Goal: Use online tool/utility: Utilize a website feature to perform a specific function

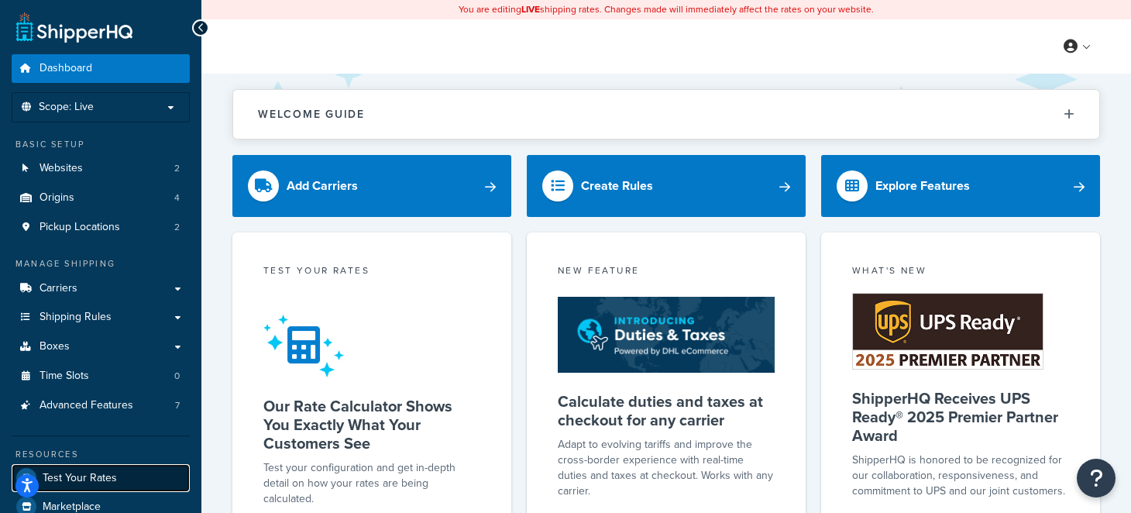
click at [84, 472] on span "Test Your Rates" at bounding box center [80, 478] width 74 height 13
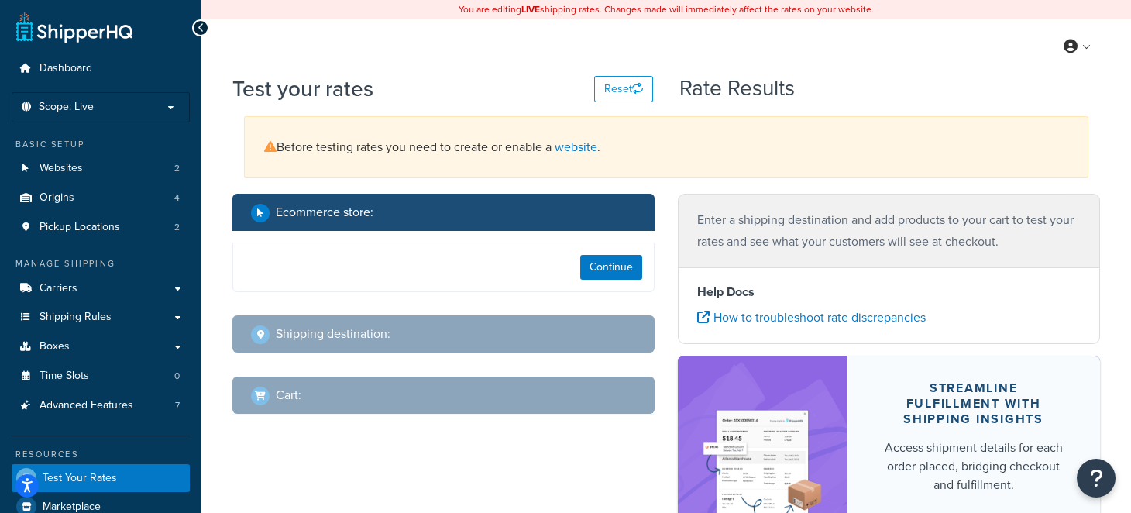
select select "[GEOGRAPHIC_DATA]"
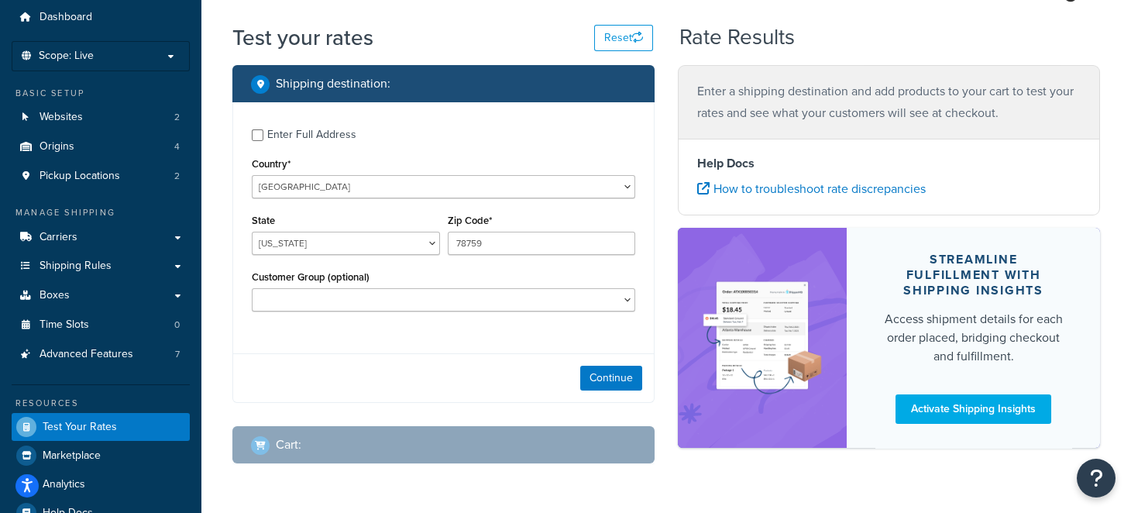
scroll to position [77, 0]
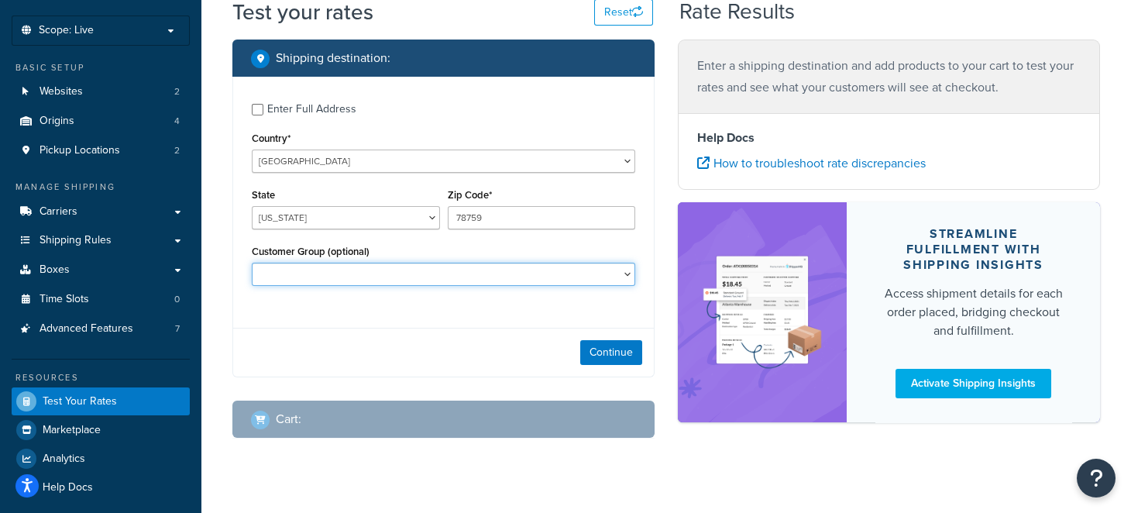
click at [607, 281] on select "Logged In Not Logged in Retail Wholesale" at bounding box center [443, 274] width 383 height 23
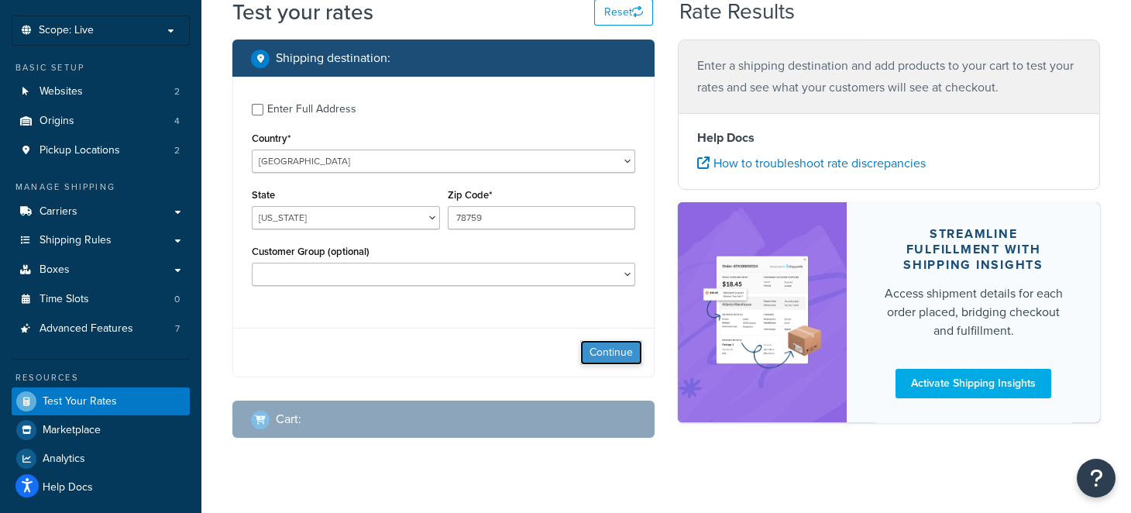
click at [615, 356] on button "Continue" at bounding box center [611, 352] width 62 height 25
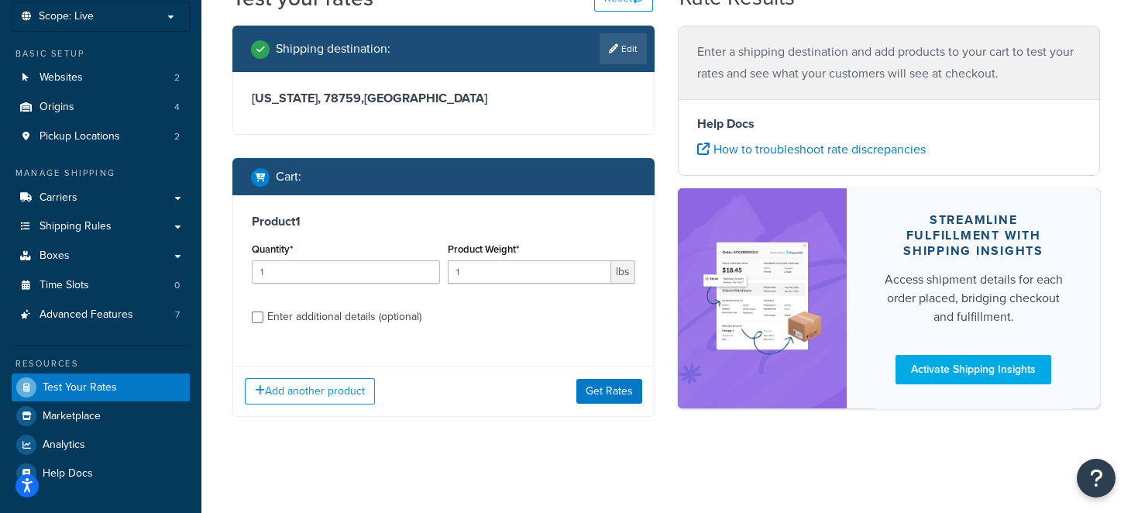
scroll to position [95, 0]
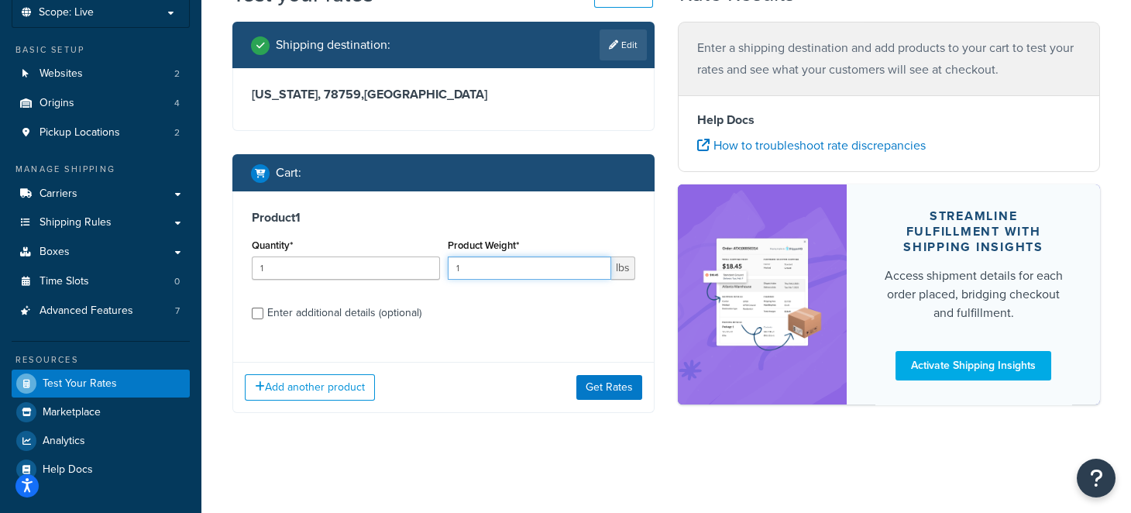
drag, startPoint x: 500, startPoint y: 266, endPoint x: 321, endPoint y: 281, distance: 178.8
click at [321, 281] on div "Quantity* 1 Product Weight* 1 lbs" at bounding box center [443, 263] width 391 height 57
click at [343, 314] on div "Enter additional details (optional)" at bounding box center [344, 313] width 154 height 22
click at [263, 314] on input "Enter additional details (optional)" at bounding box center [258, 314] width 12 height 12
checkbox input "true"
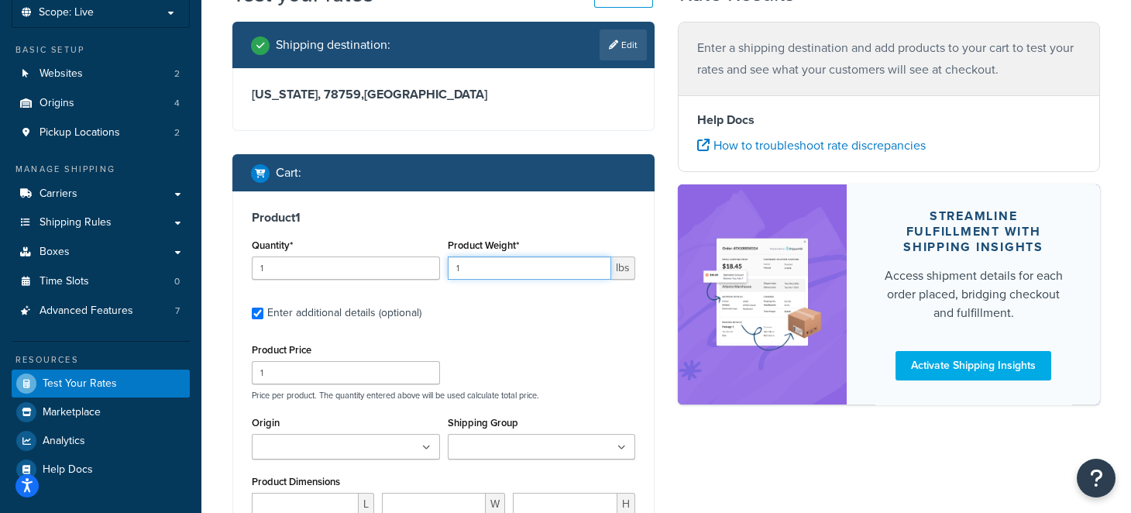
drag, startPoint x: 473, startPoint y: 273, endPoint x: 404, endPoint y: 266, distance: 69.3
click at [404, 266] on div "Quantity* 1 Product Weight* 1 lbs" at bounding box center [443, 263] width 391 height 57
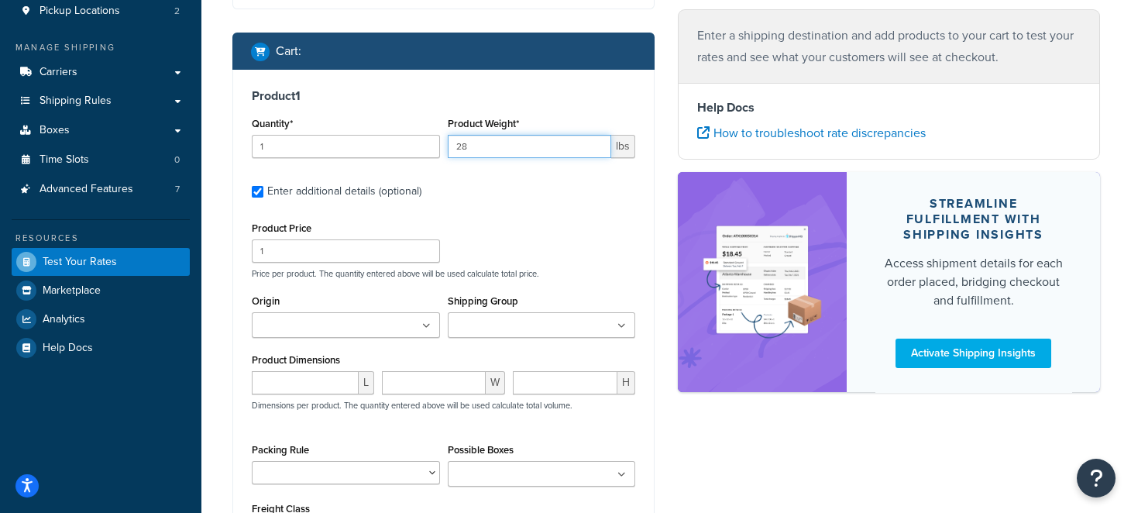
scroll to position [249, 0]
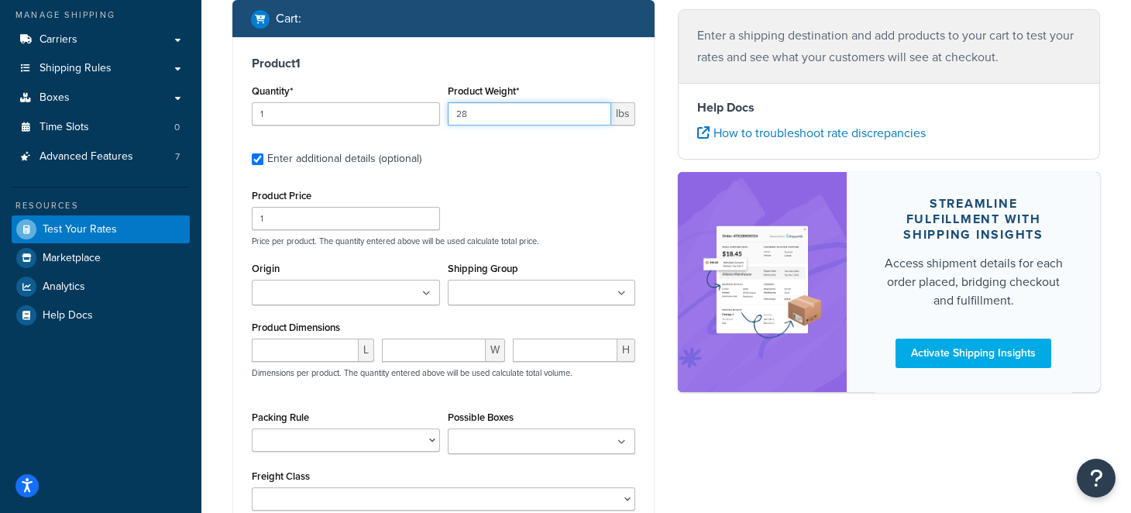
type input "28"
click at [392, 281] on ul at bounding box center [346, 293] width 188 height 26
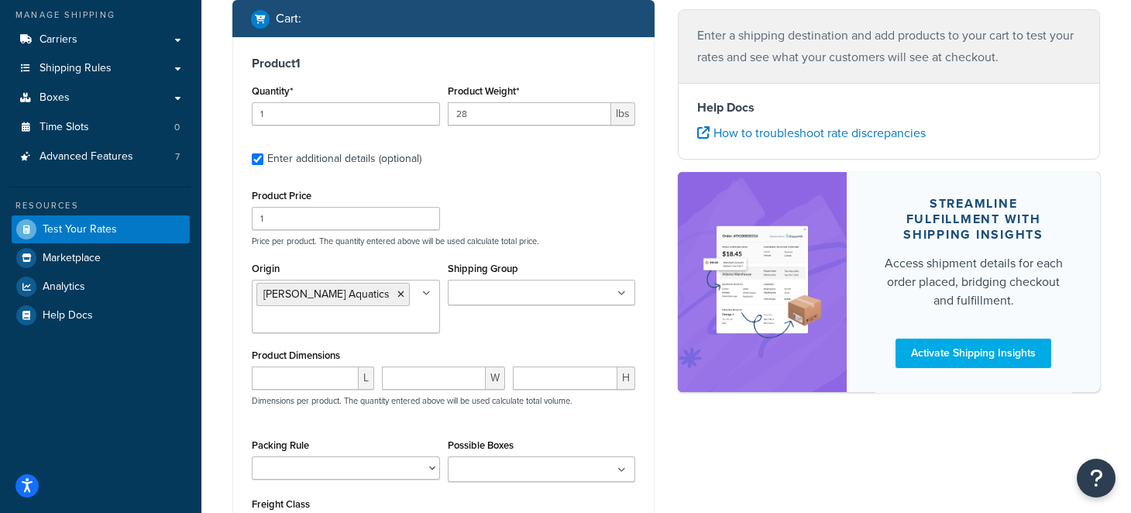
click at [517, 228] on div "Product Price 1 Price per product. The quantity entered above will be used calc…" at bounding box center [443, 215] width 391 height 61
click at [323, 361] on label "Product Dimensions" at bounding box center [296, 355] width 88 height 12
click at [325, 372] on input "number" at bounding box center [305, 377] width 107 height 23
type input "112"
type input "27"
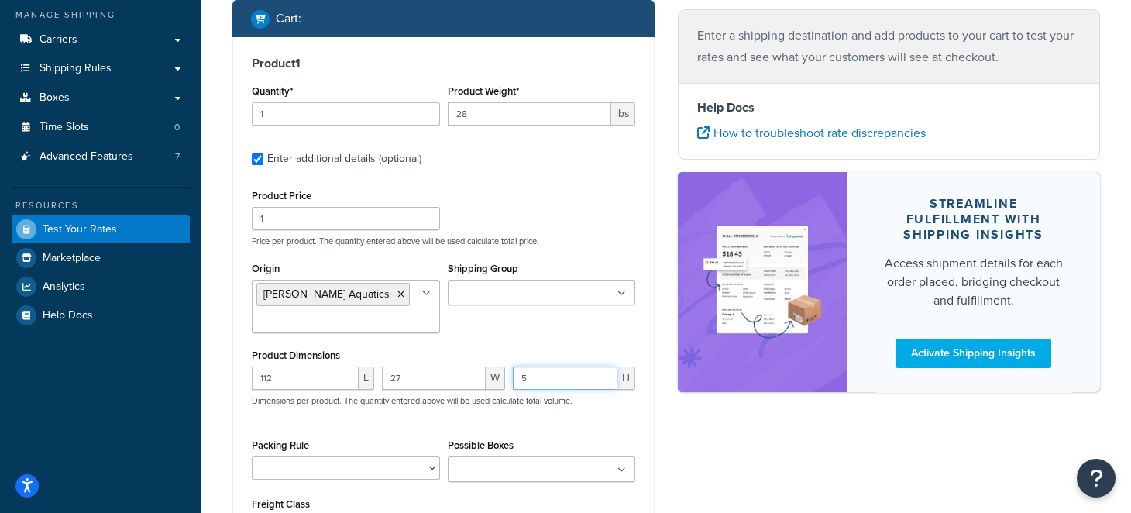
type input "5"
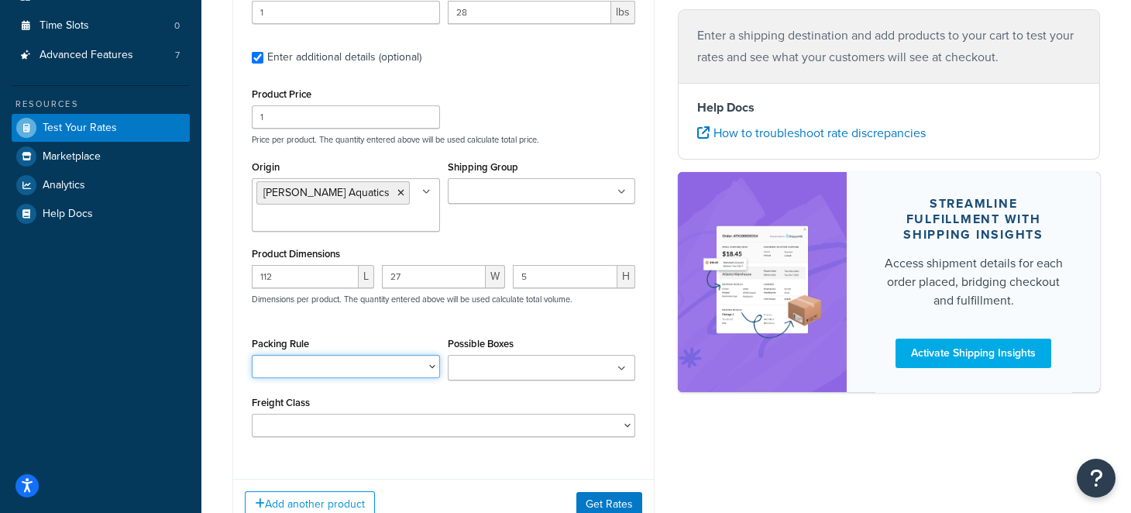
scroll to position [404, 0]
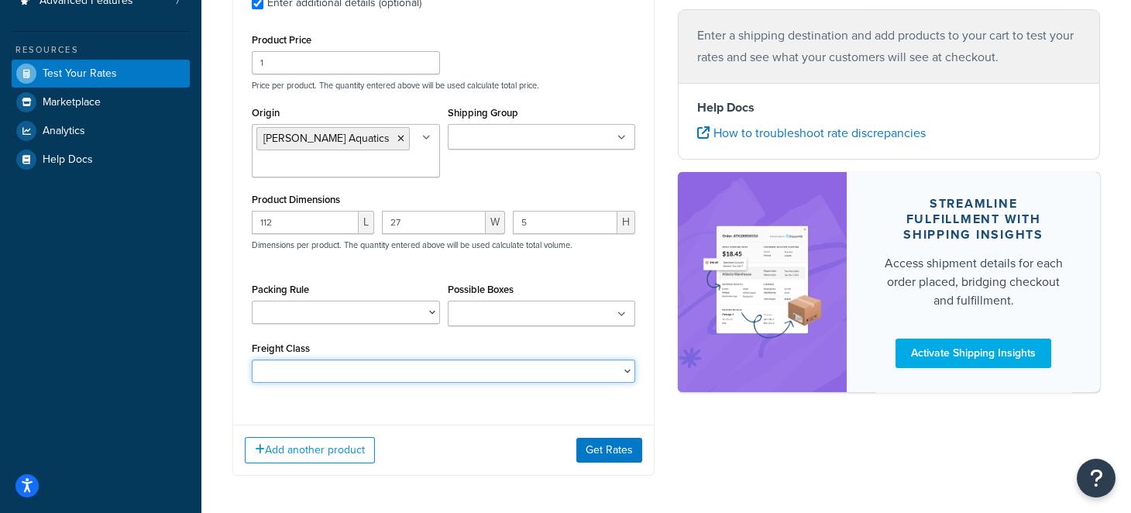
click at [353, 370] on select "50 55 60 65 70 77.5 85 92.5 100 110 125 150 175 200 250 300 400 500" at bounding box center [443, 370] width 383 height 23
select select "250"
click at [252, 359] on select "50 55 60 65 70 77.5 85 92.5 100 110 125 150 175 200 250 300 400 500" at bounding box center [443, 370] width 383 height 23
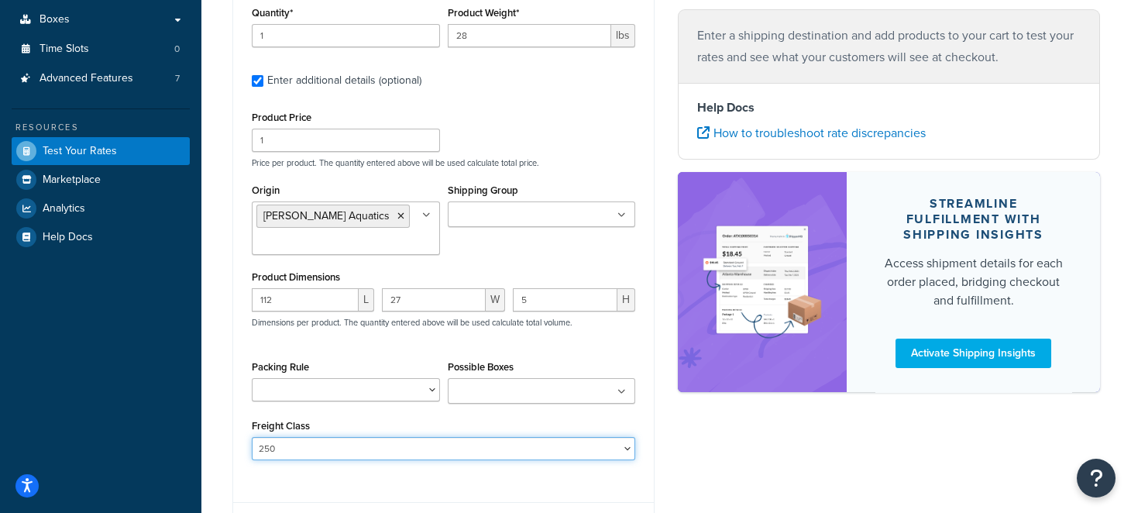
scroll to position [249, 0]
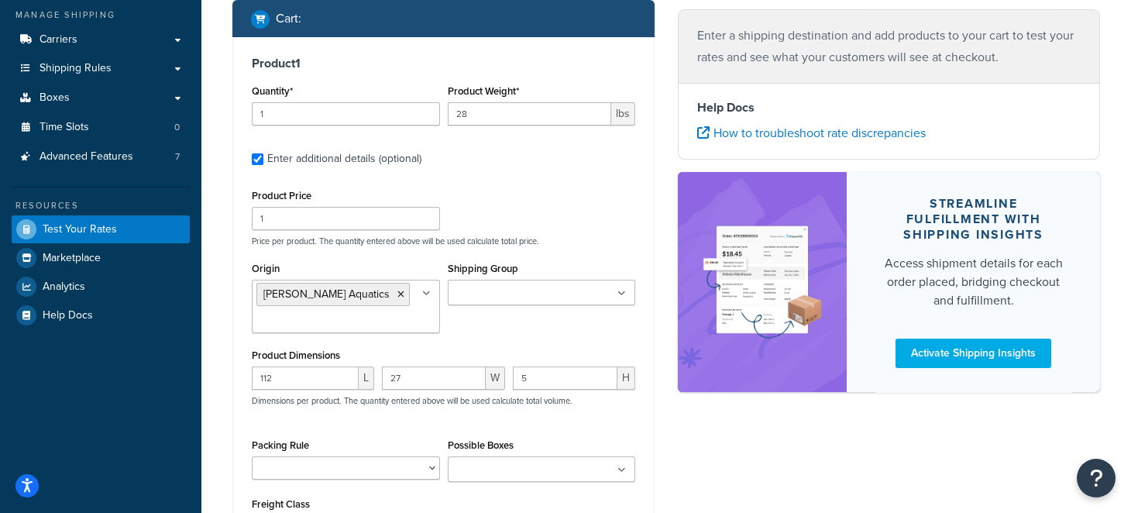
click at [533, 224] on div "Product Price 1 Price per product. The quantity entered above will be used calc…" at bounding box center [443, 215] width 391 height 61
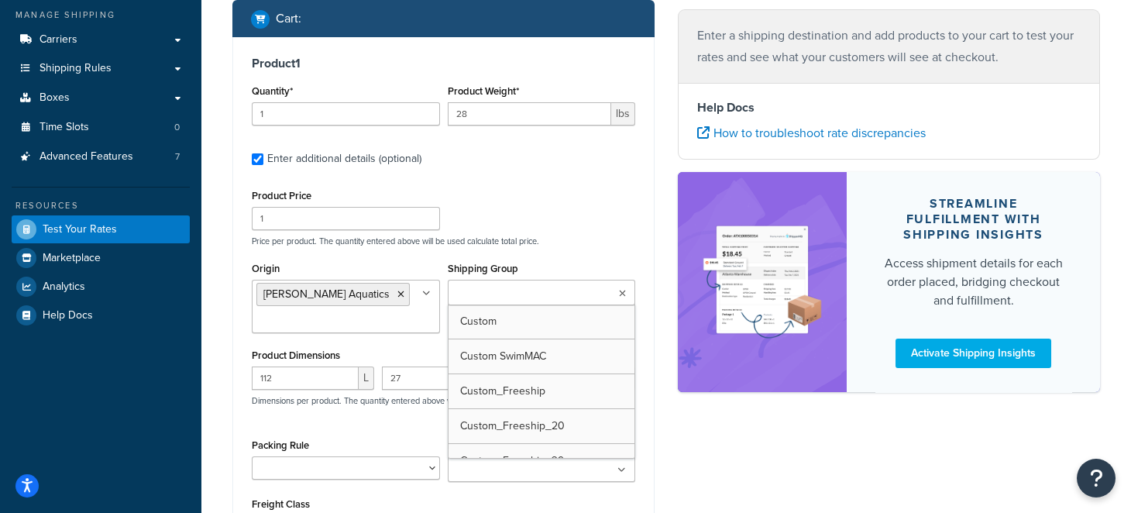
click at [541, 280] on ul at bounding box center [542, 293] width 188 height 26
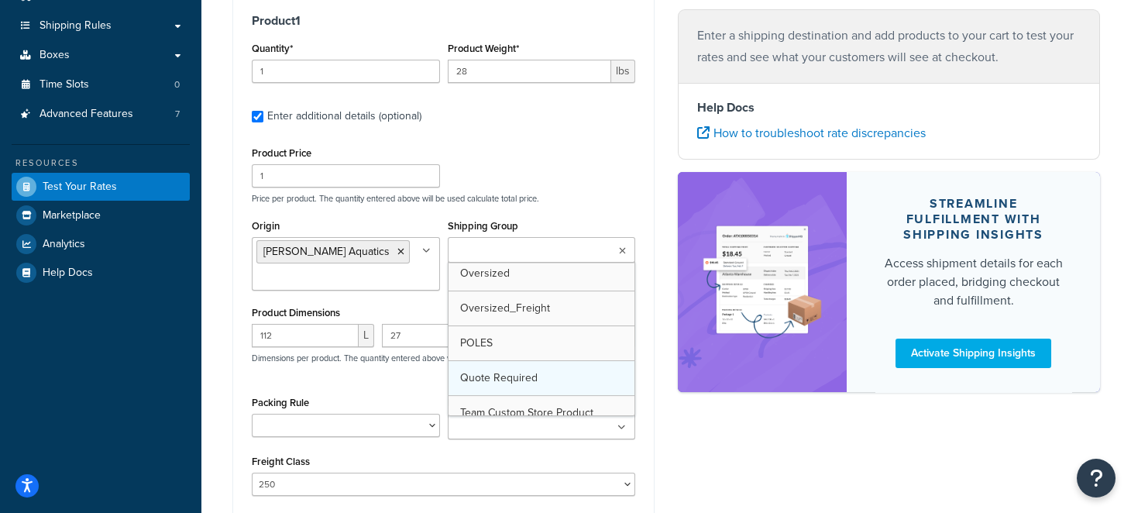
scroll to position [327, 0]
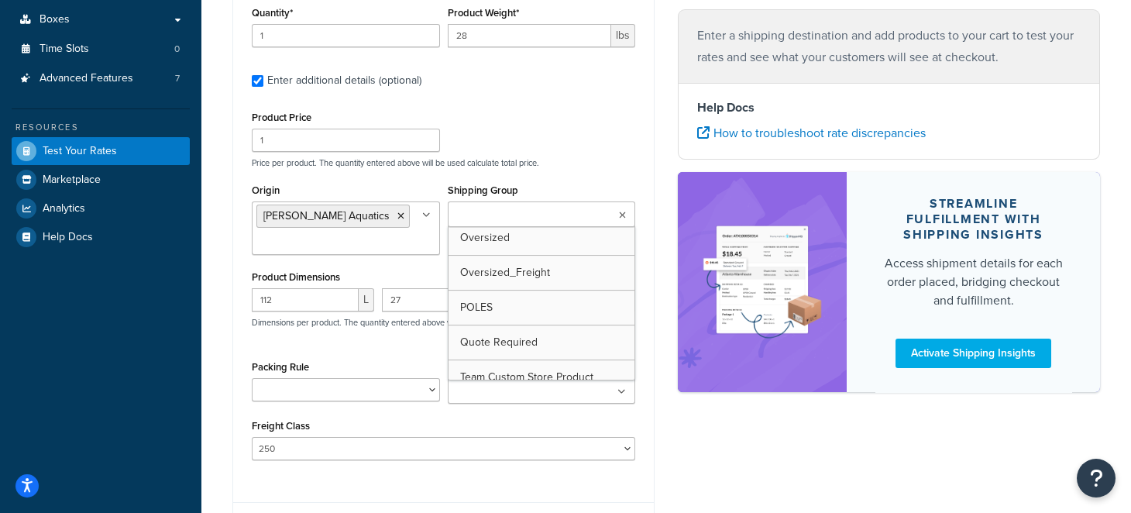
click at [535, 174] on div "Product Price 1 Price per product. The quantity entered above will be used calc…" at bounding box center [443, 283] width 383 height 353
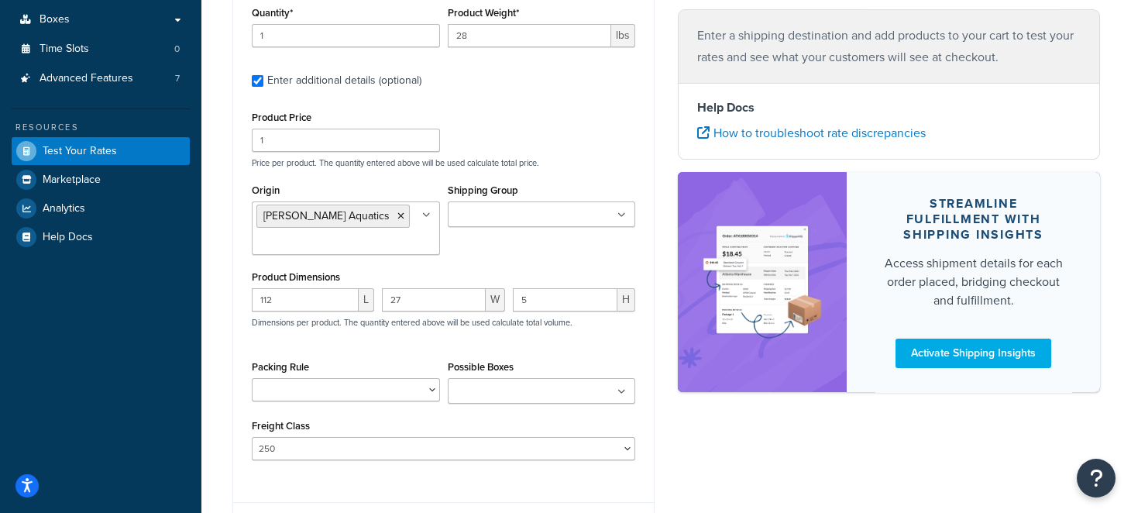
click at [535, 174] on div "Product Price 1 Price per product. The quantity entered above will be used calc…" at bounding box center [443, 283] width 383 height 353
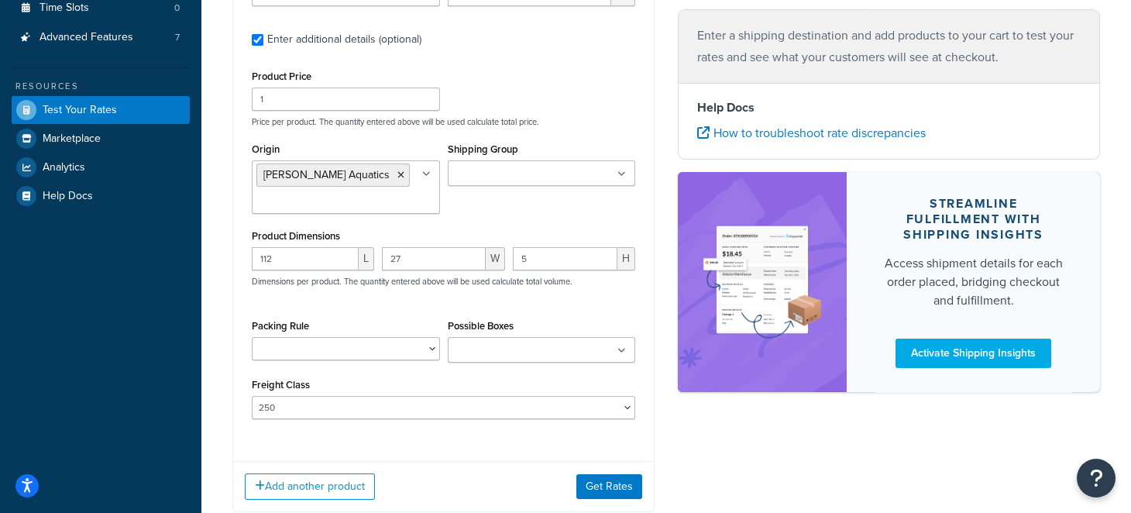
scroll to position [466, 0]
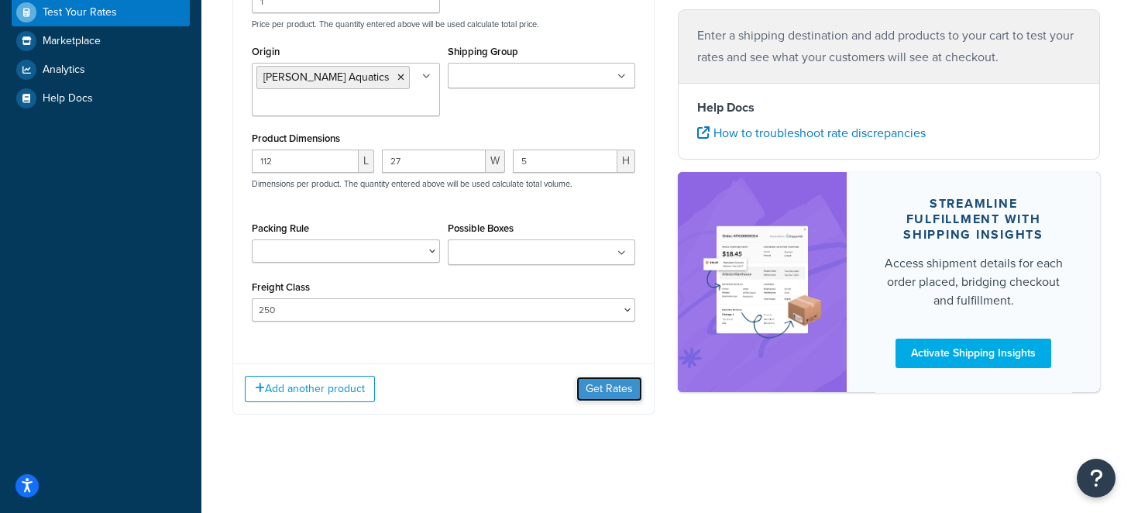
click at [596, 385] on button "Get Rates" at bounding box center [609, 388] width 66 height 25
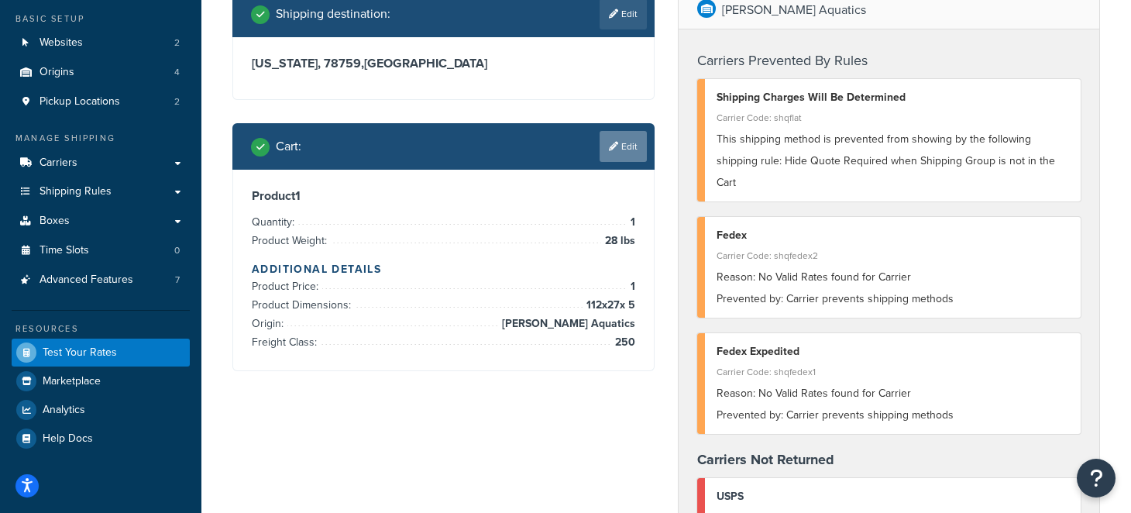
scroll to position [92, 0]
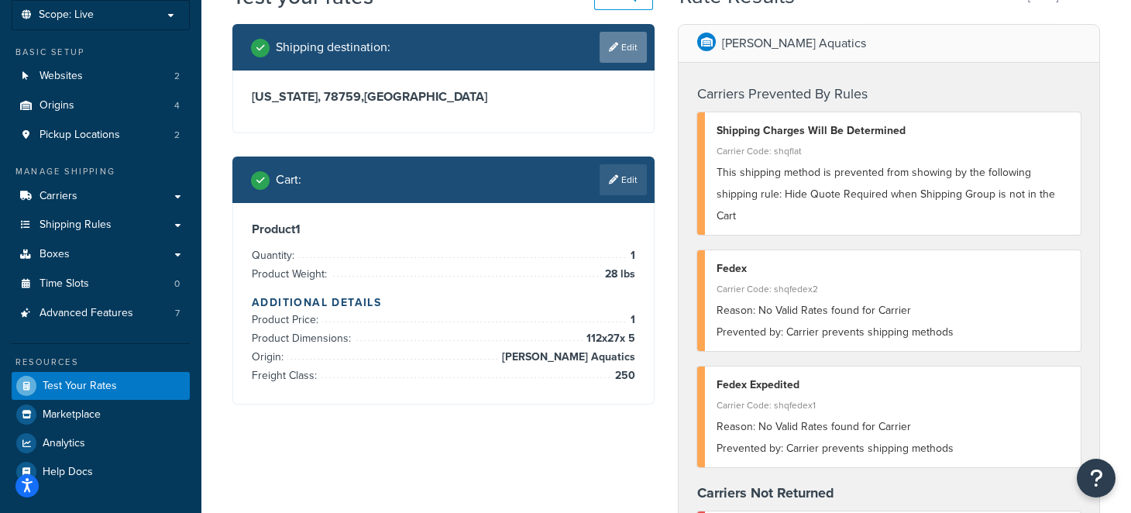
click at [631, 40] on link "Edit" at bounding box center [623, 47] width 47 height 31
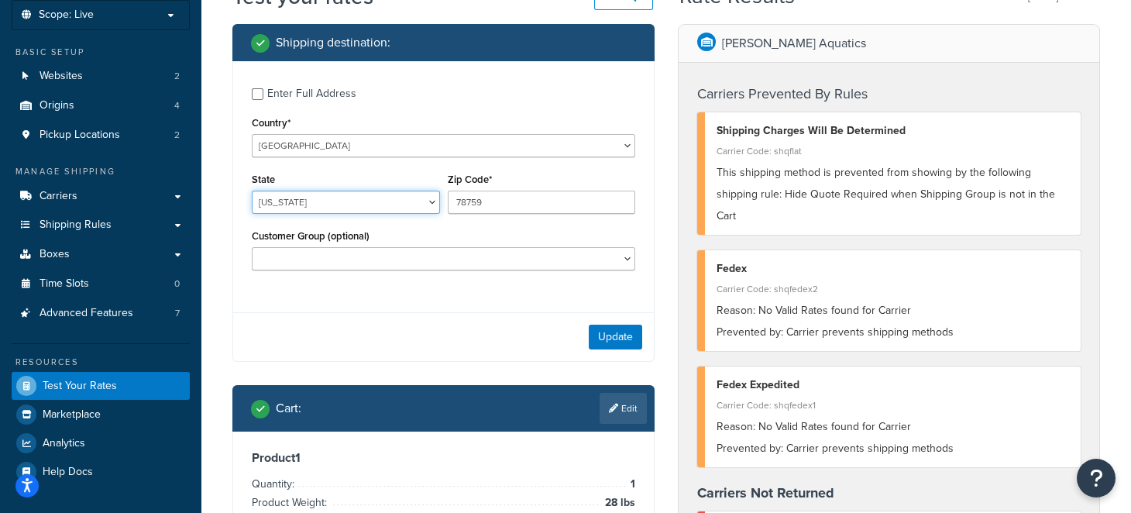
click at [384, 202] on select "[US_STATE] [US_STATE] [US_STATE] [US_STATE] [US_STATE] Armed Forces Americas Ar…" at bounding box center [346, 202] width 188 height 23
select select "WA"
click at [252, 191] on select "[US_STATE] [US_STATE] [US_STATE] [US_STATE] [US_STATE] Armed Forces Americas Ar…" at bounding box center [346, 202] width 188 height 23
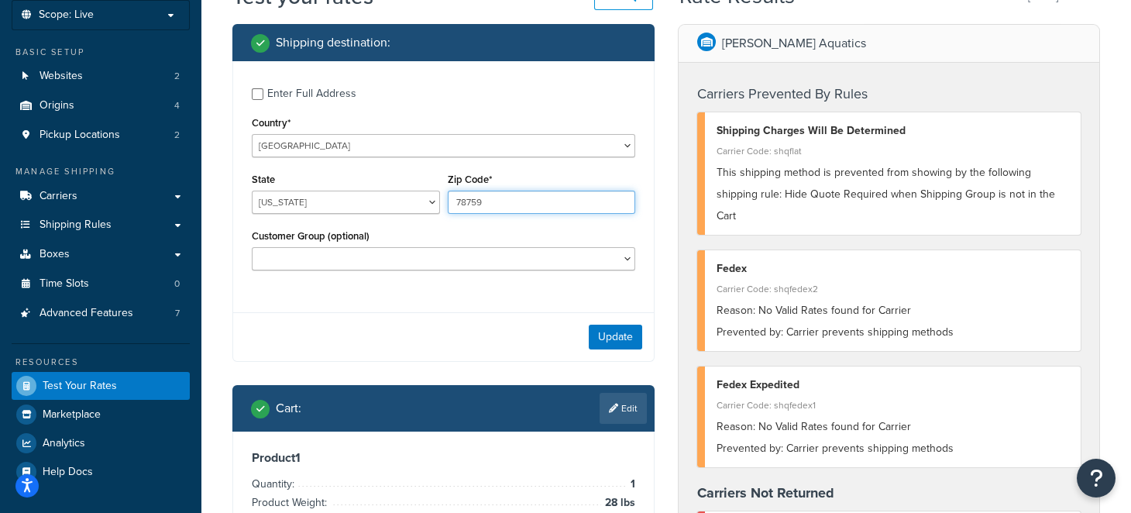
click at [497, 203] on input "78759" at bounding box center [542, 202] width 188 height 23
type input "98101"
click at [631, 339] on button "Update" at bounding box center [615, 337] width 53 height 25
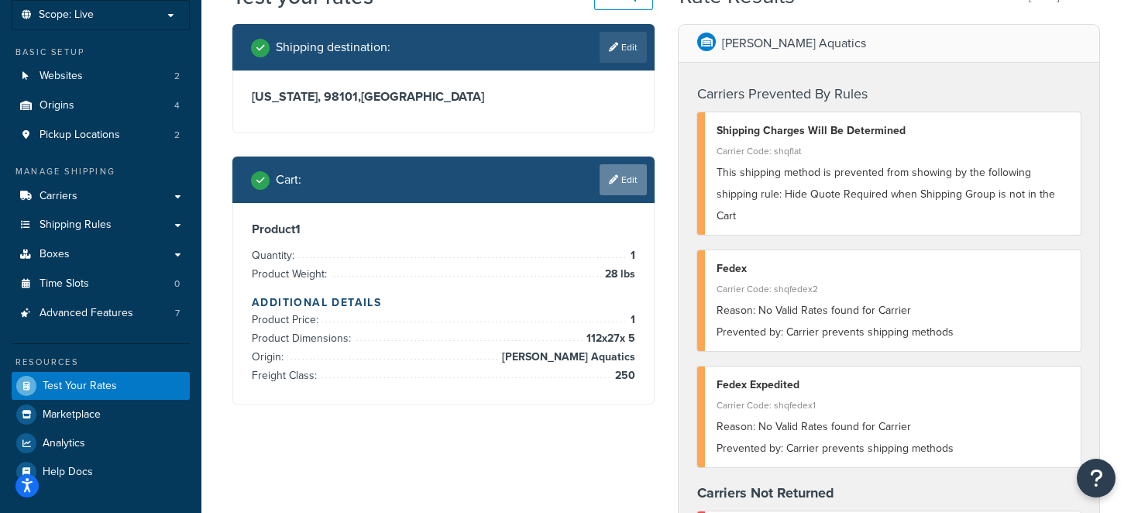
click at [636, 173] on link "Edit" at bounding box center [623, 179] width 47 height 31
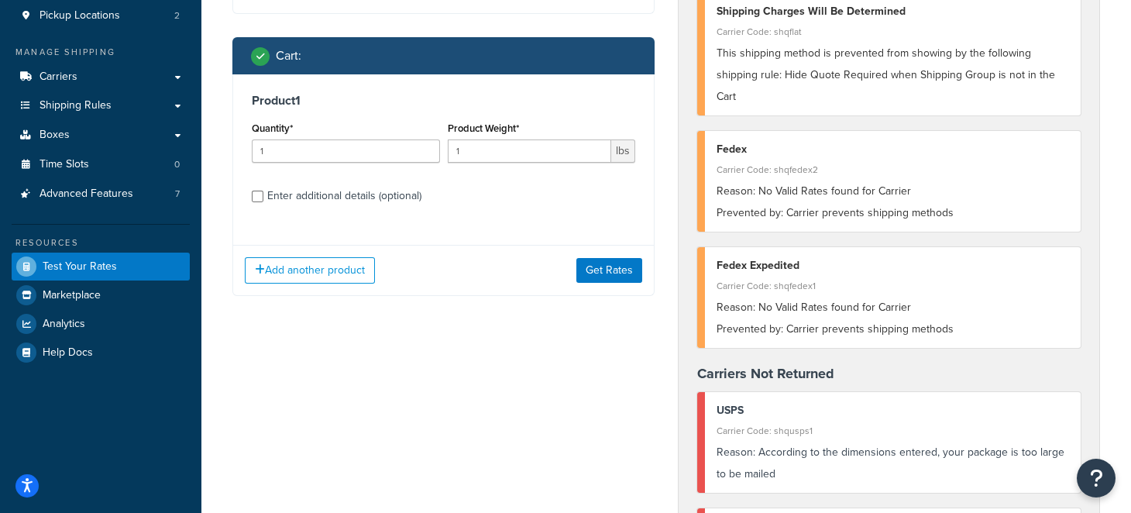
scroll to position [246, 0]
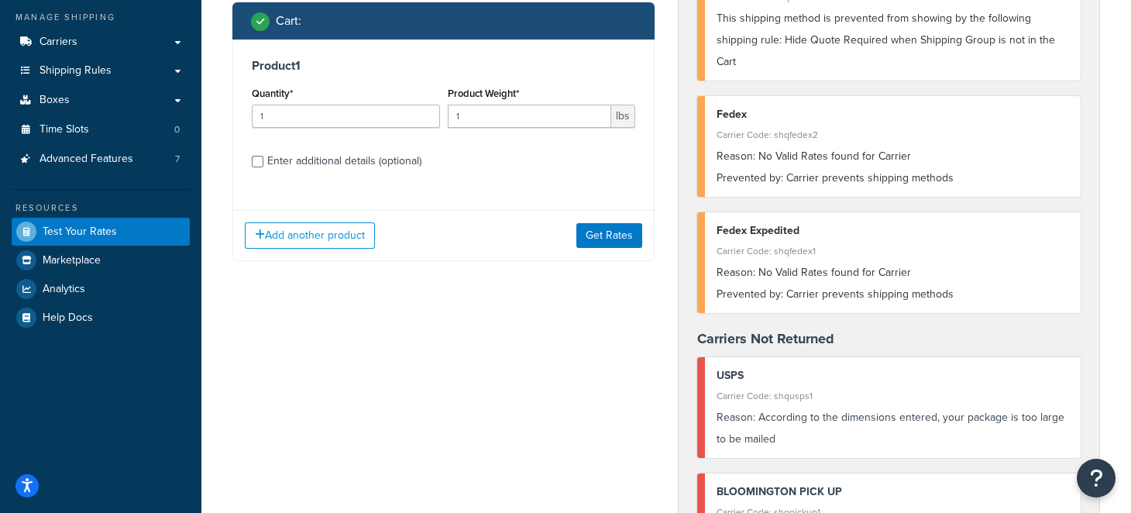
click at [294, 150] on div "Enter additional details (optional)" at bounding box center [344, 161] width 154 height 22
click at [263, 156] on input "Enter additional details (optional)" at bounding box center [258, 162] width 12 height 12
checkbox input "true"
select select "250"
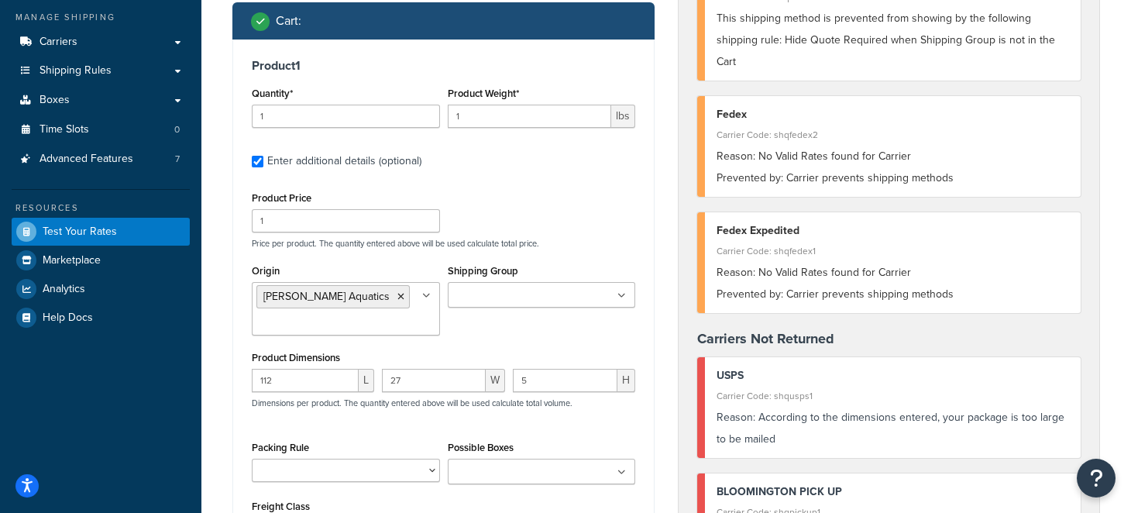
click at [293, 157] on div "Enter additional details (optional)" at bounding box center [344, 161] width 154 height 22
click at [263, 157] on input "Enter additional details (optional)" at bounding box center [258, 162] width 12 height 12
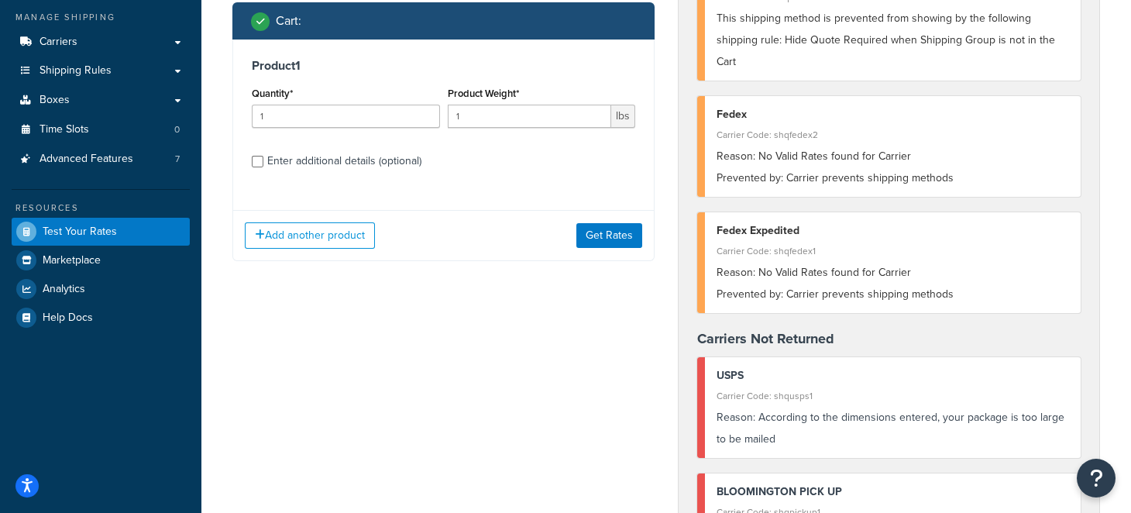
click at [293, 157] on div "Enter additional details (optional)" at bounding box center [344, 161] width 154 height 22
click at [263, 157] on input "Enter additional details (optional)" at bounding box center [258, 162] width 12 height 12
checkbox input "true"
select select "250"
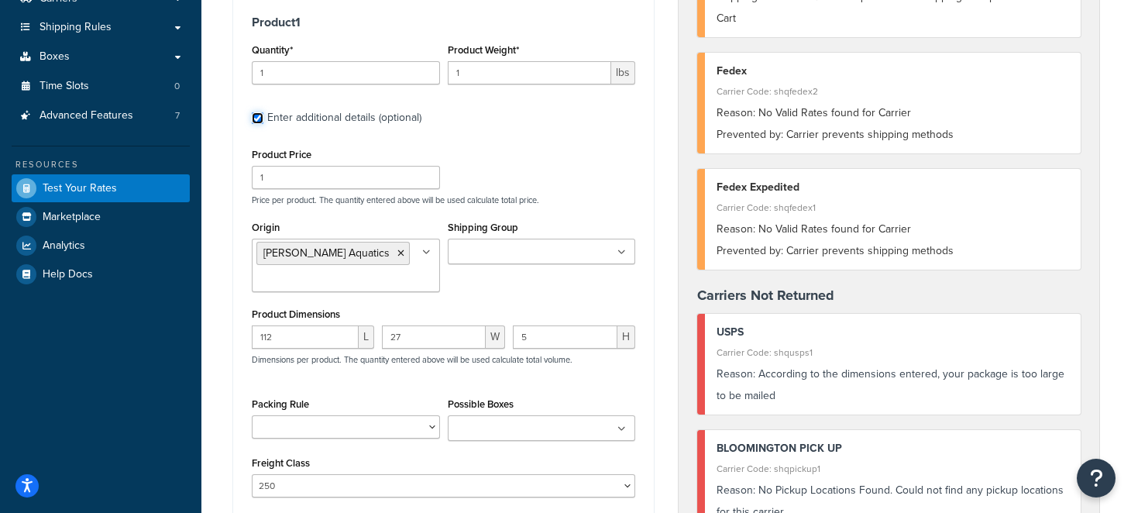
scroll to position [325, 0]
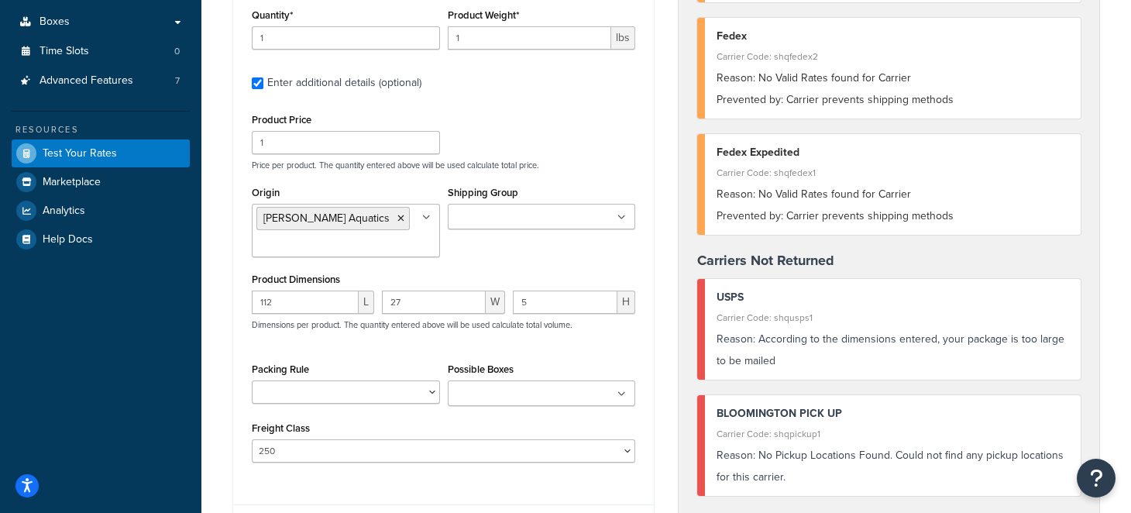
click at [580, 225] on ul at bounding box center [542, 217] width 188 height 26
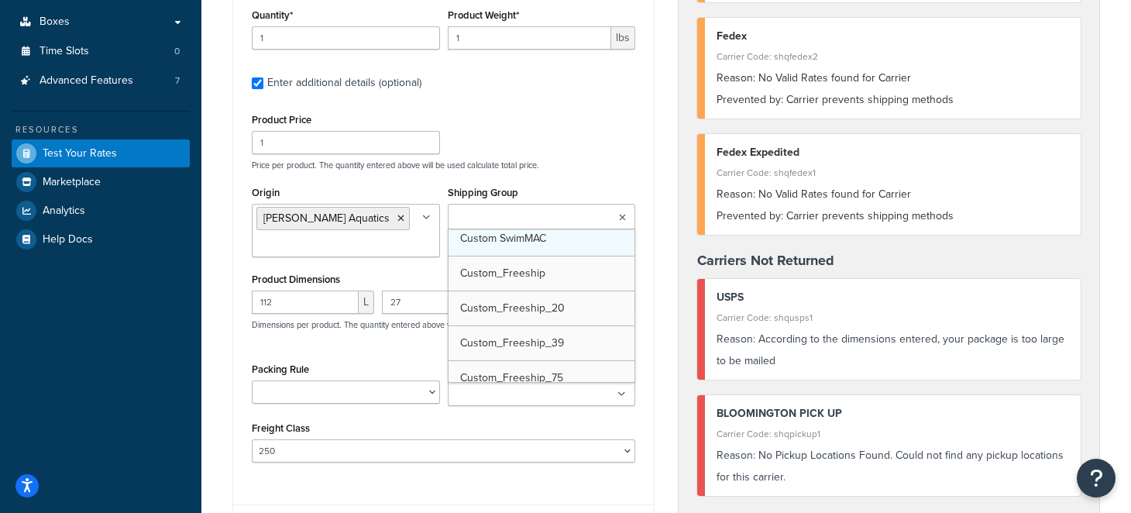
scroll to position [77, 0]
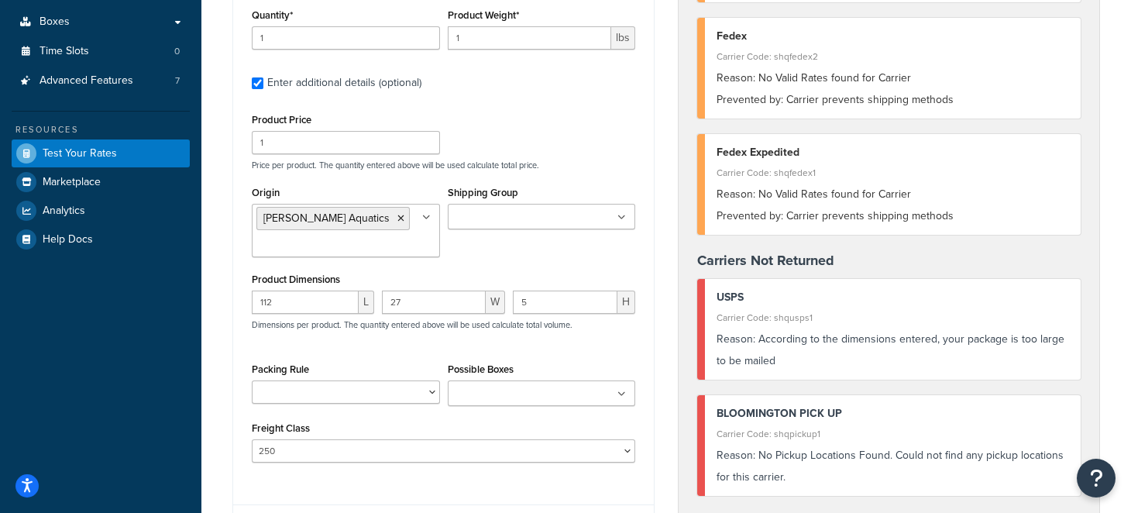
click at [535, 101] on div "Product 1 Quantity* 1 Product Weight* 1 lbs Enter additional details (optional)…" at bounding box center [443, 226] width 421 height 531
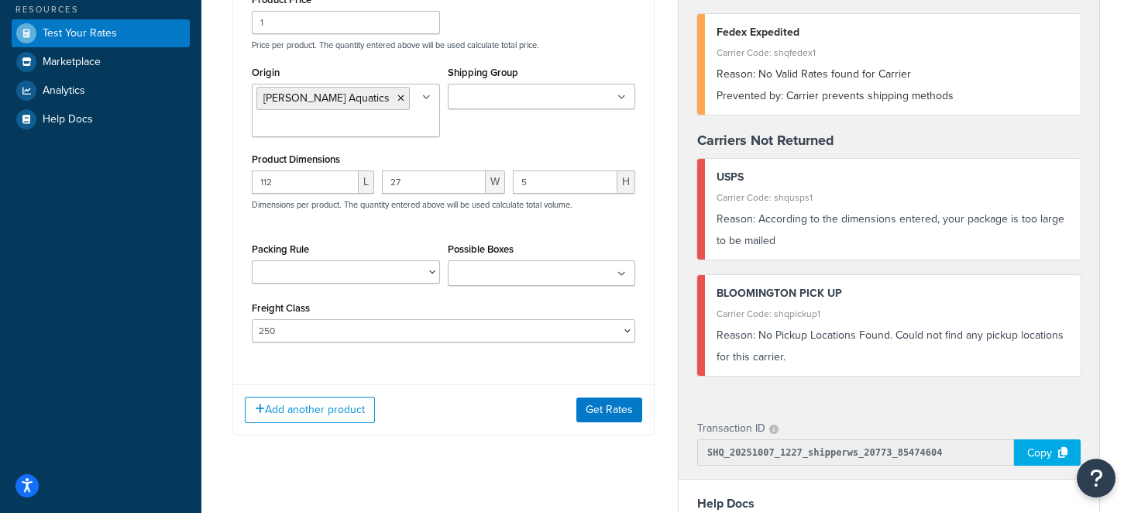
scroll to position [480, 0]
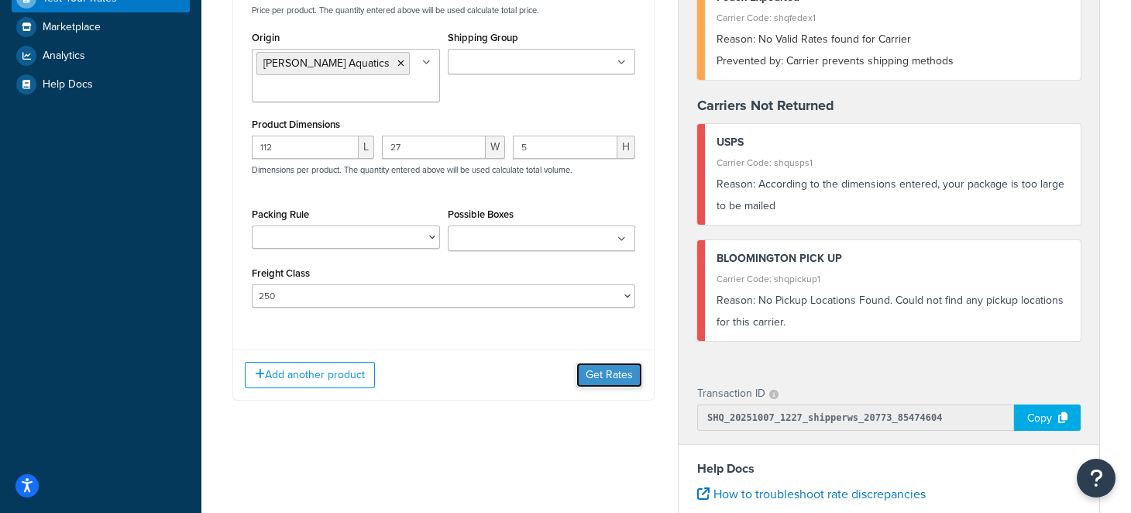
click at [604, 370] on button "Get Rates" at bounding box center [609, 375] width 66 height 25
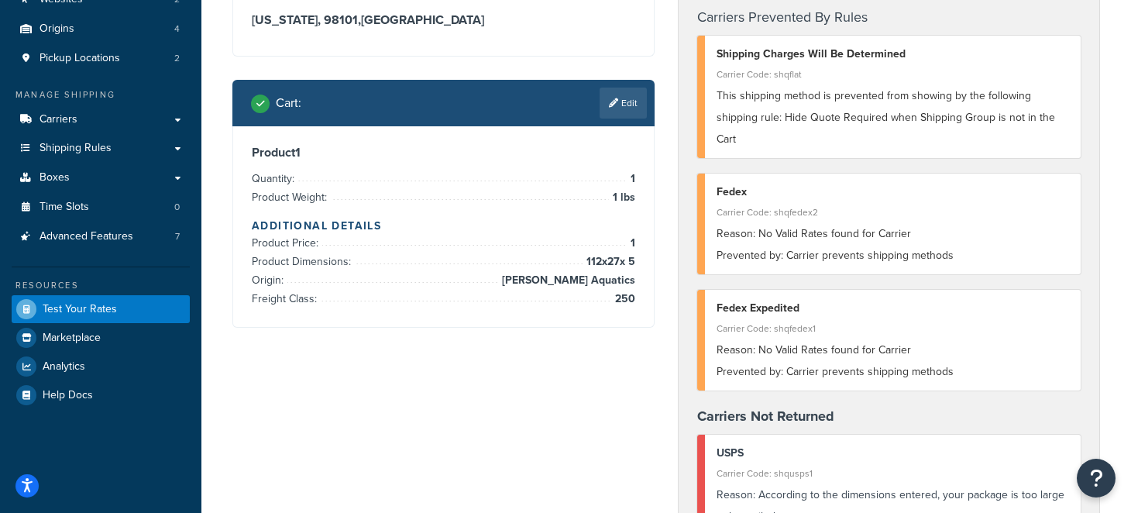
scroll to position [92, 0]
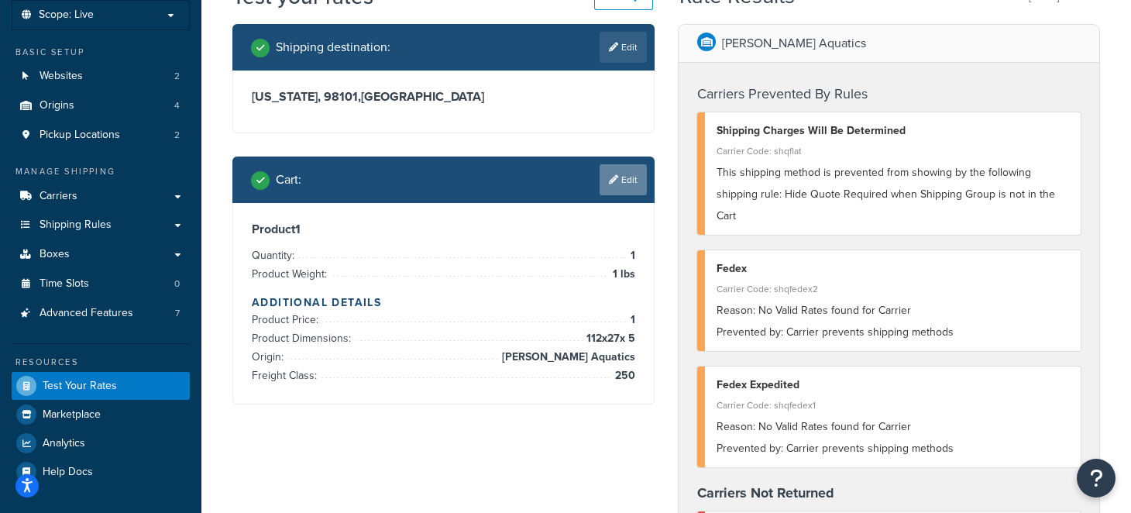
click at [631, 184] on link "Edit" at bounding box center [623, 179] width 47 height 31
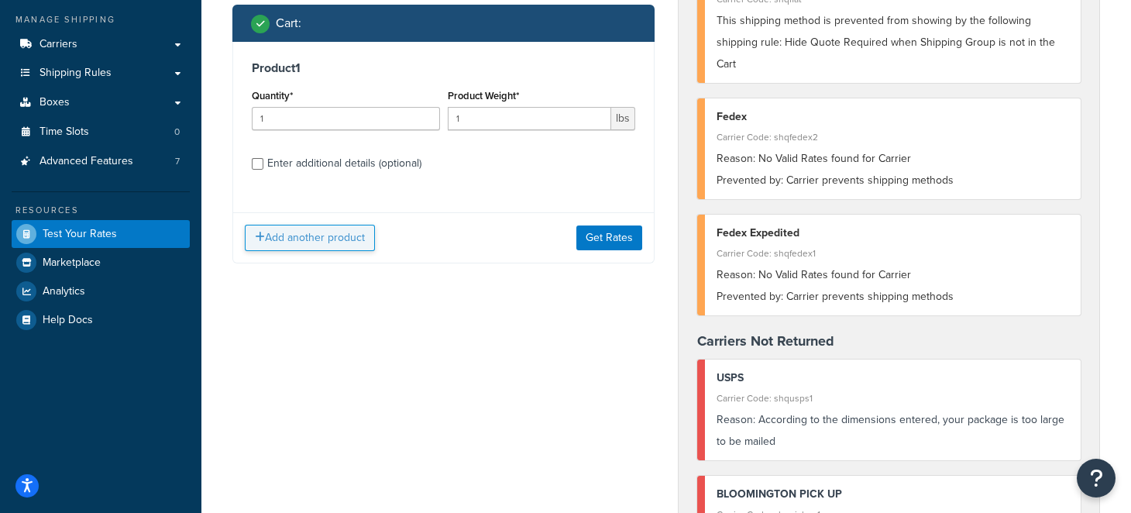
scroll to position [246, 0]
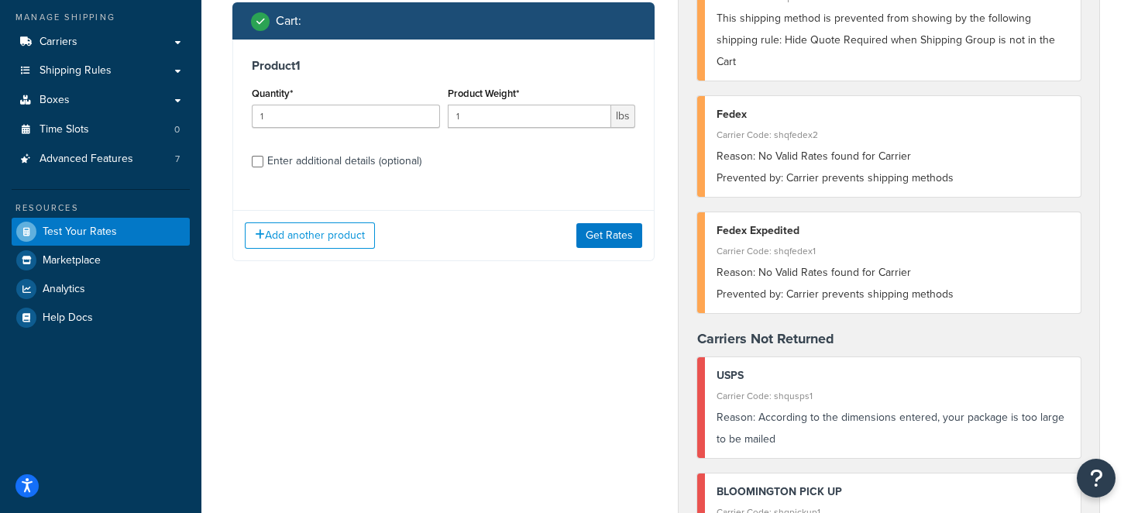
click at [290, 158] on div "Enter additional details (optional)" at bounding box center [344, 161] width 154 height 22
click at [263, 158] on input "Enter additional details (optional)" at bounding box center [258, 162] width 12 height 12
checkbox input "true"
select select "250"
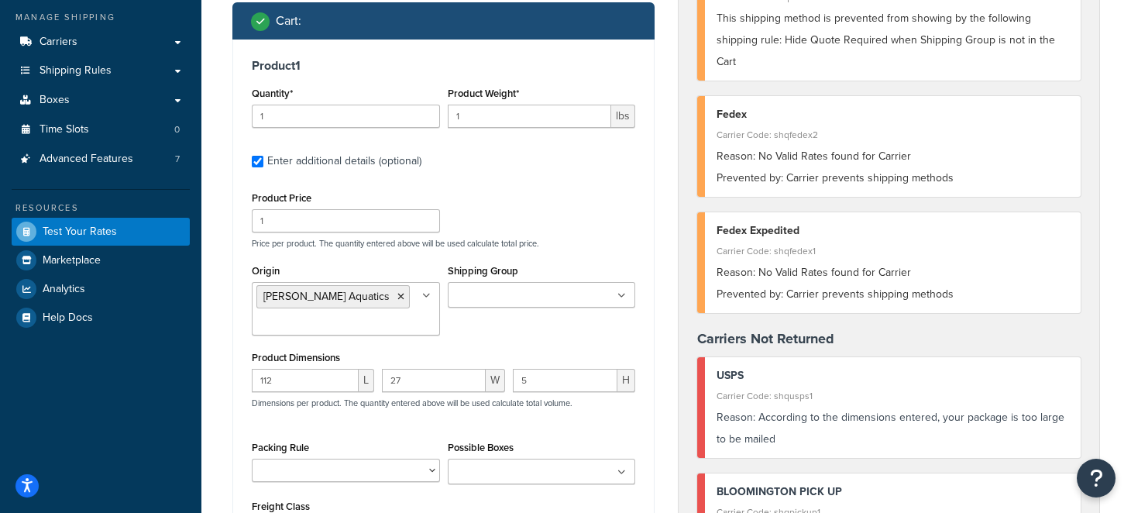
click at [482, 298] on input "Shipping Group" at bounding box center [520, 295] width 137 height 17
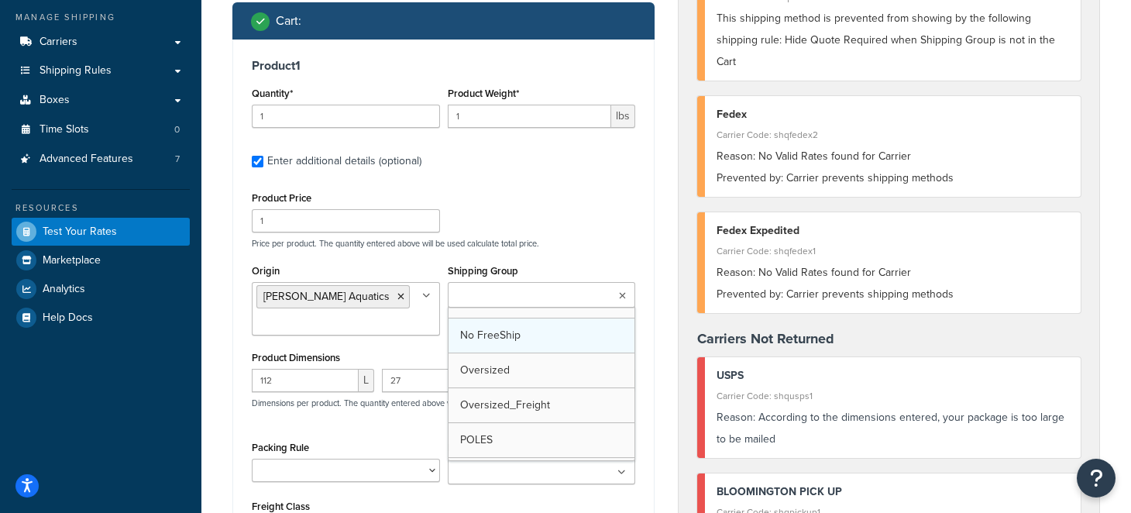
scroll to position [2298, 0]
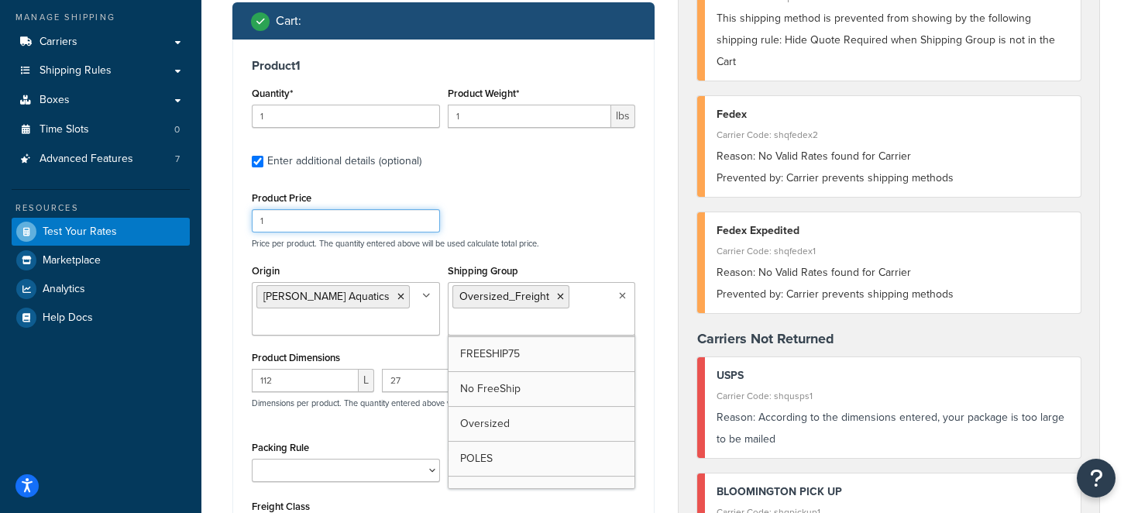
click at [610, 228] on div "Product Price 1 Price per product. The quantity entered above will be used calc…" at bounding box center [443, 217] width 391 height 61
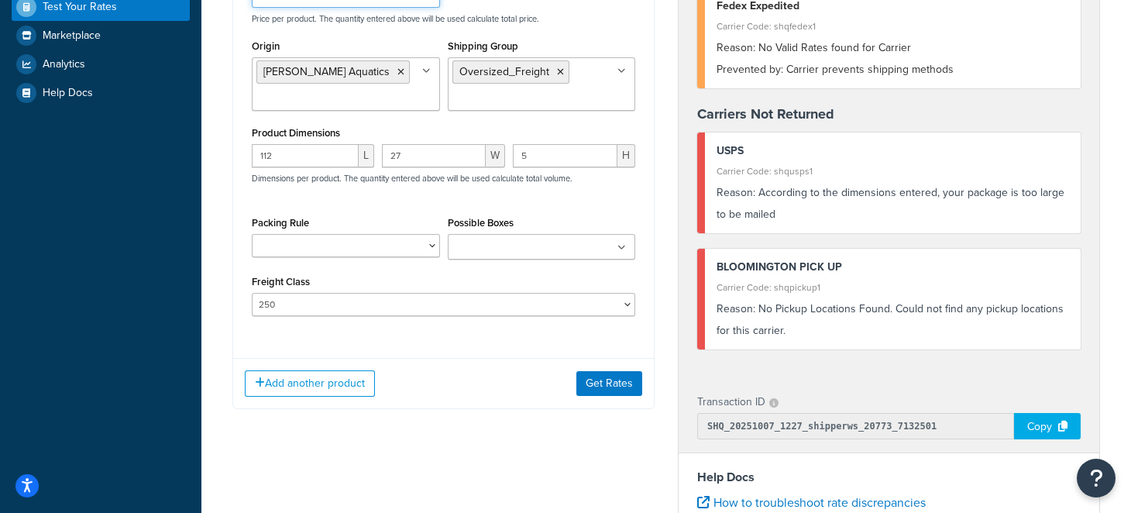
scroll to position [480, 0]
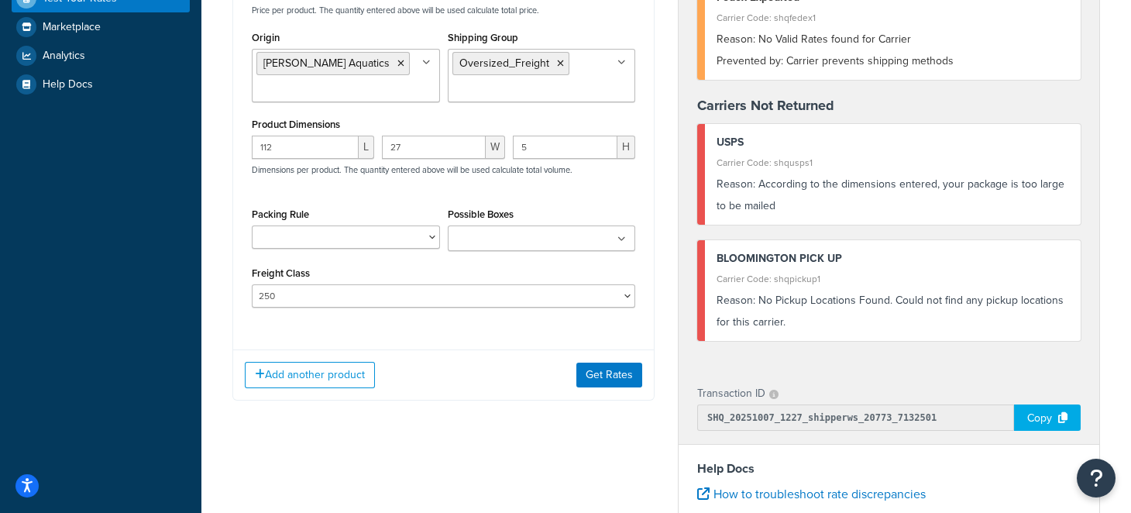
click at [621, 390] on div "Add another product Get Rates" at bounding box center [443, 374] width 421 height 50
click at [619, 380] on button "Get Rates" at bounding box center [609, 375] width 66 height 25
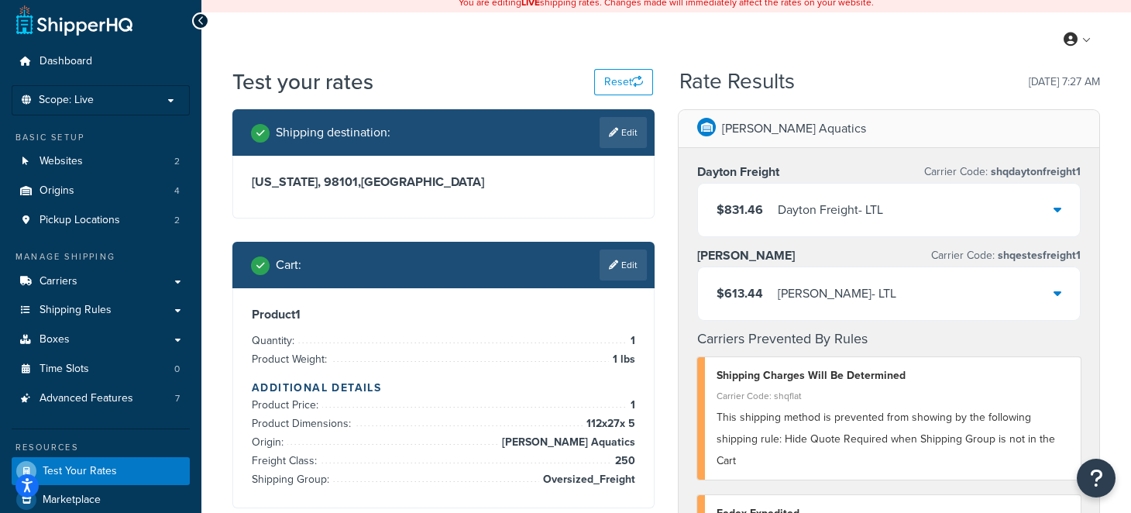
scroll to position [0, 0]
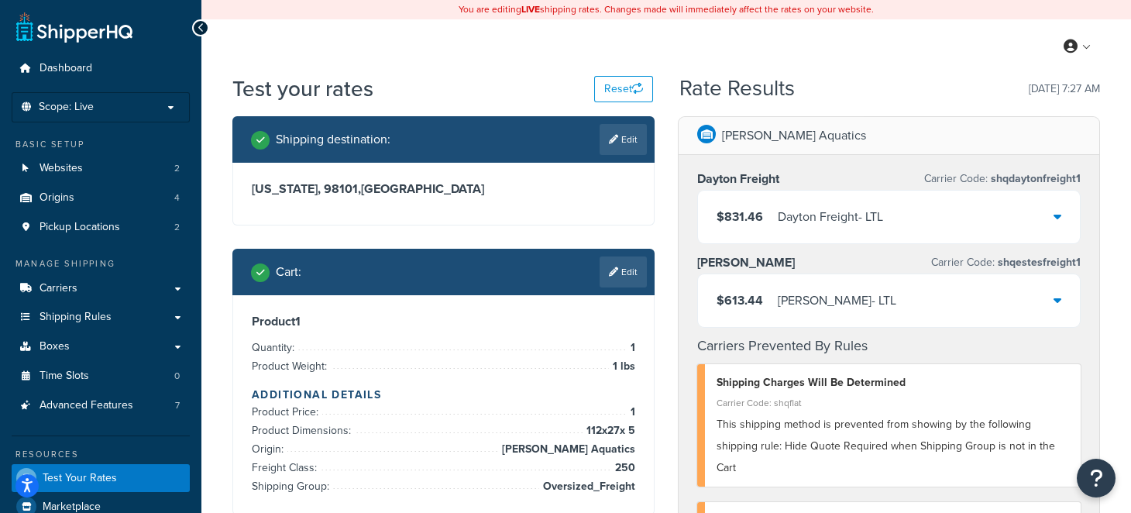
click at [1051, 296] on div "$613.44 [PERSON_NAME] - LTL" at bounding box center [889, 300] width 382 height 53
